Goal: Navigation & Orientation: Find specific page/section

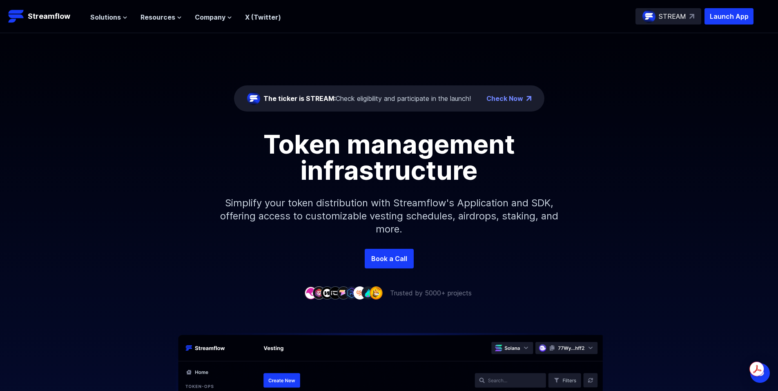
click at [427, 100] on div "The ticker is STREAM: Check eligibility and participate in the launch!" at bounding box center [366, 99] width 207 height 10
click at [688, 13] on div "STREAM" at bounding box center [669, 16] width 66 height 16
click at [161, 20] on span "Resources" at bounding box center [158, 17] width 35 height 10
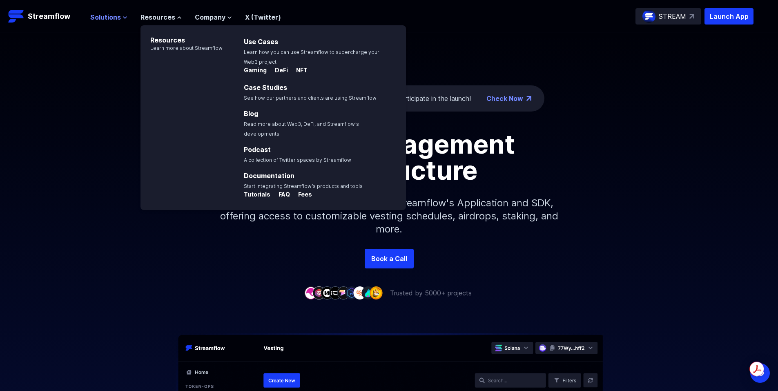
click at [107, 20] on span "Solutions" at bounding box center [105, 17] width 31 height 10
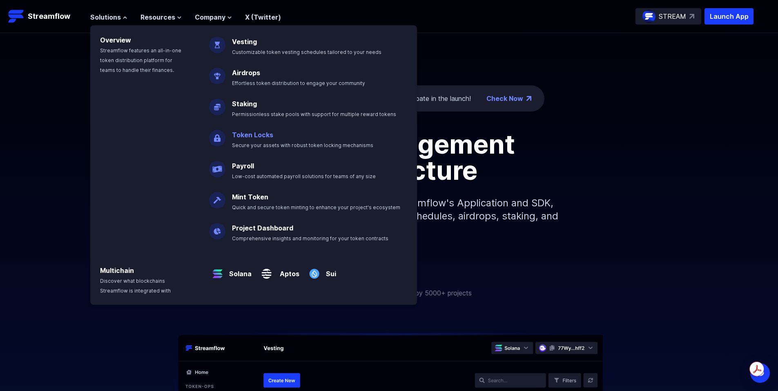
click at [243, 137] on link "Token Locks" at bounding box center [252, 135] width 41 height 8
